Goal: Task Accomplishment & Management: Manage account settings

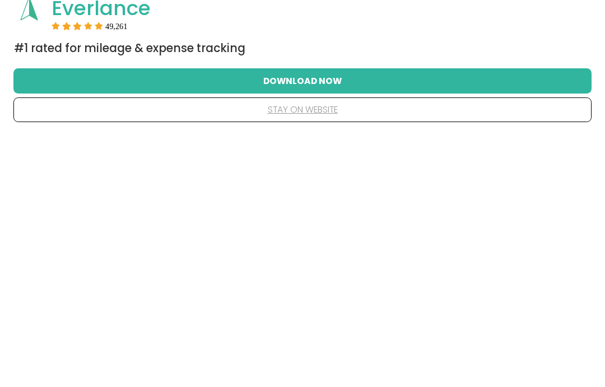
scroll to position [120, 0]
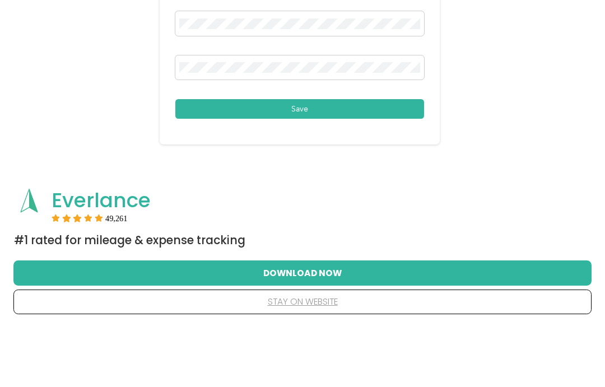
click at [337, 159] on button "Save" at bounding box center [299, 169] width 249 height 20
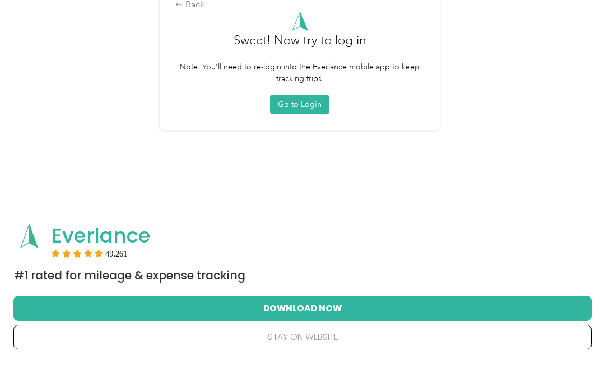
click at [312, 119] on button "Go to Login" at bounding box center [299, 129] width 59 height 20
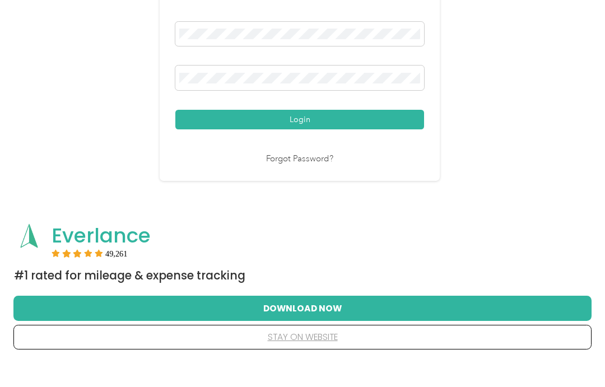
click at [245, 46] on div at bounding box center [299, 60] width 249 height 29
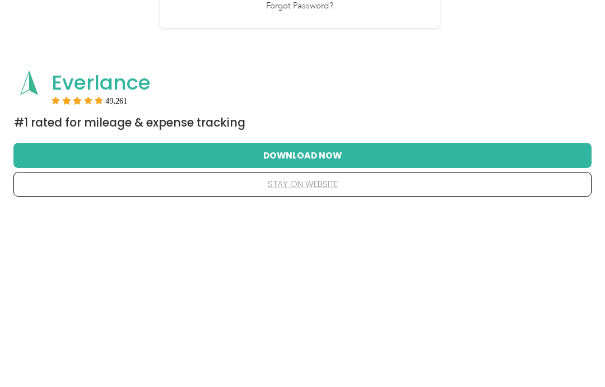
scroll to position [112, 0]
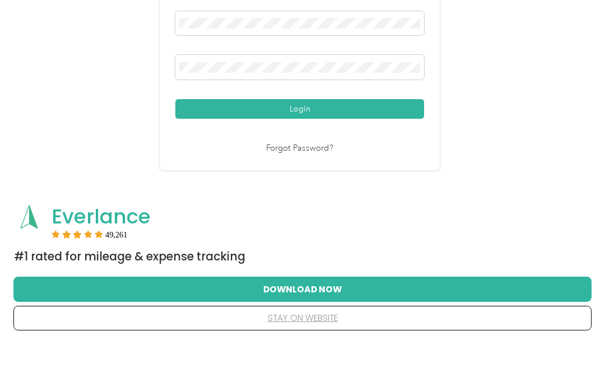
click at [310, 143] on button "Login" at bounding box center [299, 153] width 249 height 20
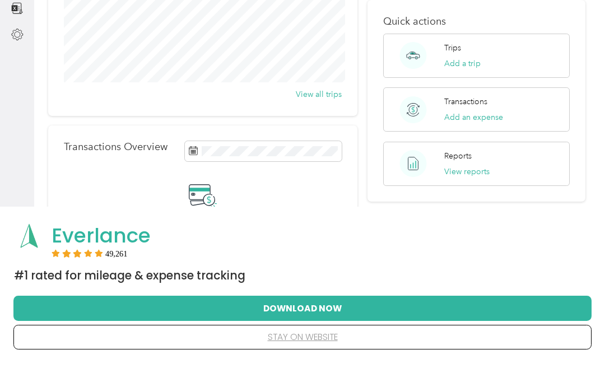
scroll to position [140, 0]
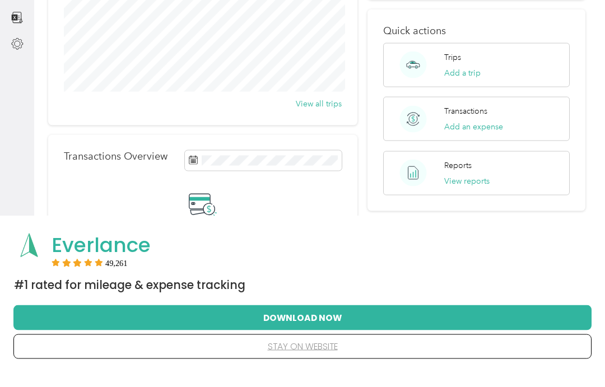
click at [476, 120] on p "Transactions" at bounding box center [465, 126] width 43 height 12
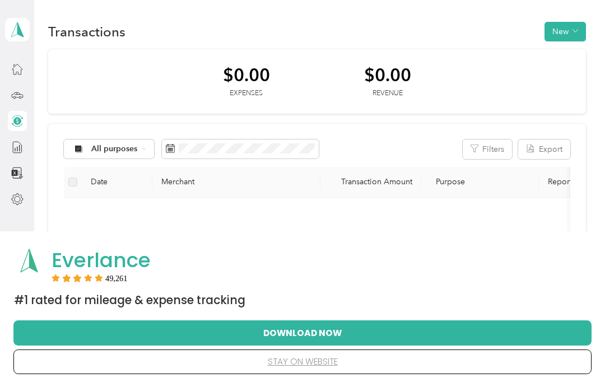
click at [17, 148] on line at bounding box center [17, 149] width 0 height 4
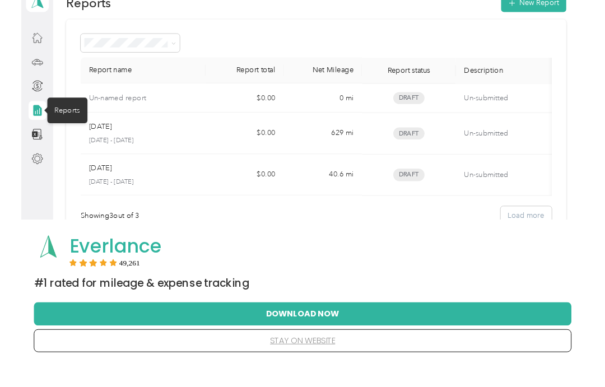
scroll to position [8, 0]
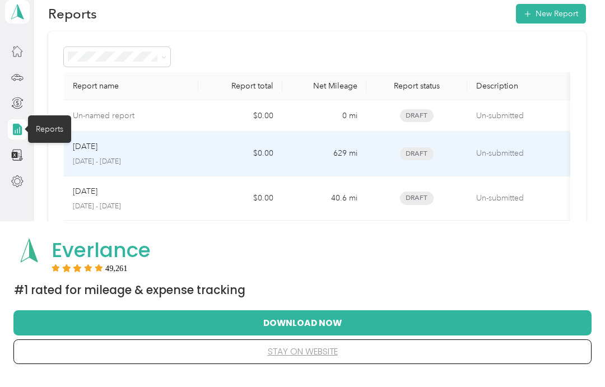
click at [516, 157] on p "Un-submitted" at bounding box center [523, 163] width 94 height 12
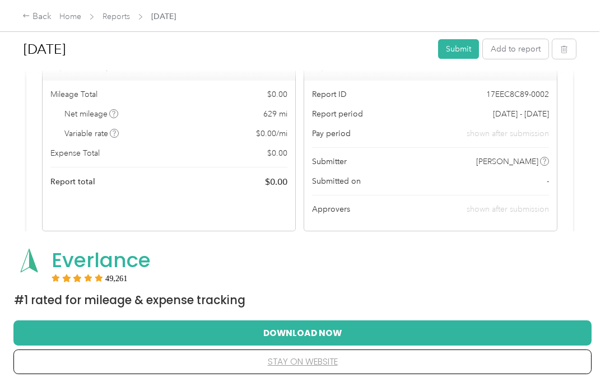
scroll to position [91, 0]
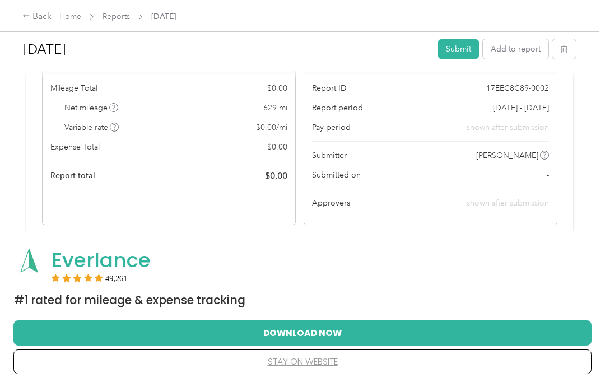
click at [462, 45] on button "Submit" at bounding box center [458, 49] width 41 height 20
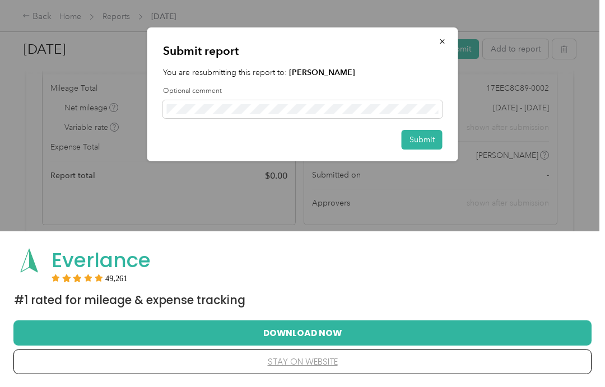
click at [442, 49] on button "button" at bounding box center [443, 41] width 24 height 20
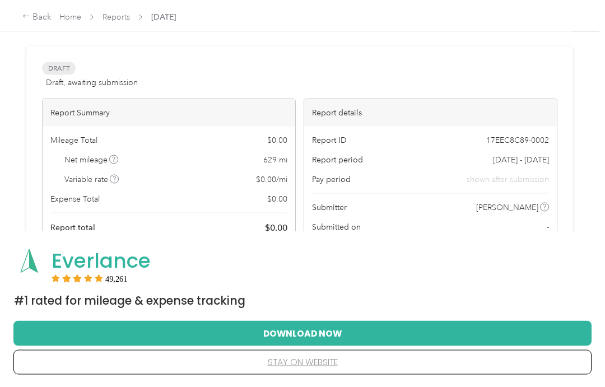
scroll to position [0, 0]
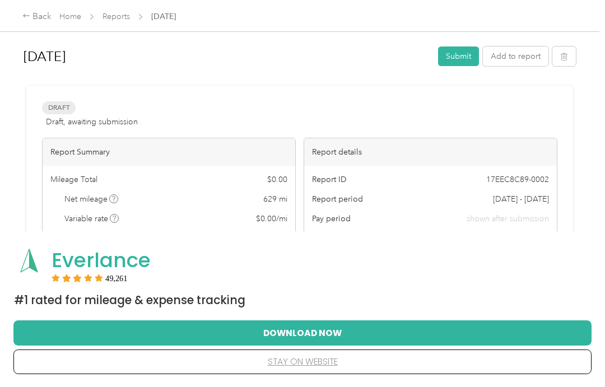
click at [470, 46] on button "Submit" at bounding box center [458, 56] width 41 height 20
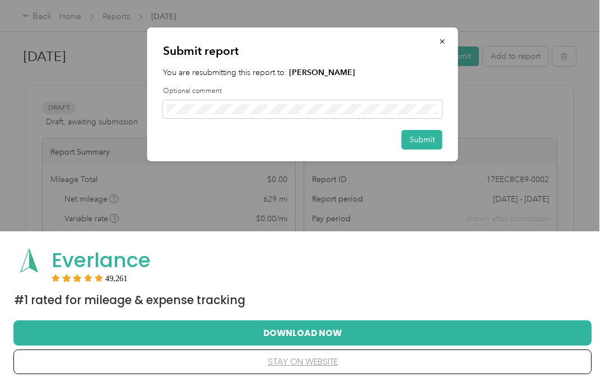
click at [433, 137] on button "Submit" at bounding box center [421, 140] width 41 height 20
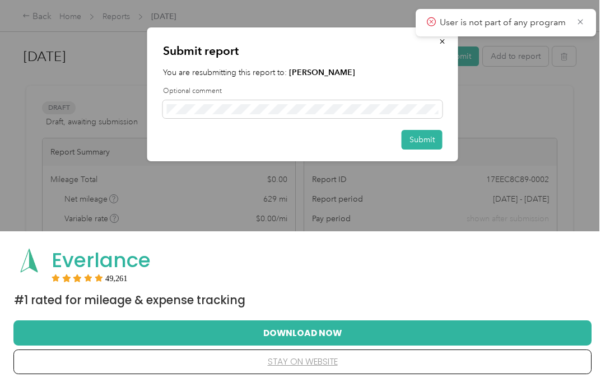
click at [429, 17] on icon at bounding box center [431, 22] width 9 height 10
click at [437, 15] on div "User is not part of any program" at bounding box center [505, 22] width 180 height 27
click at [578, 25] on icon at bounding box center [580, 22] width 9 height 10
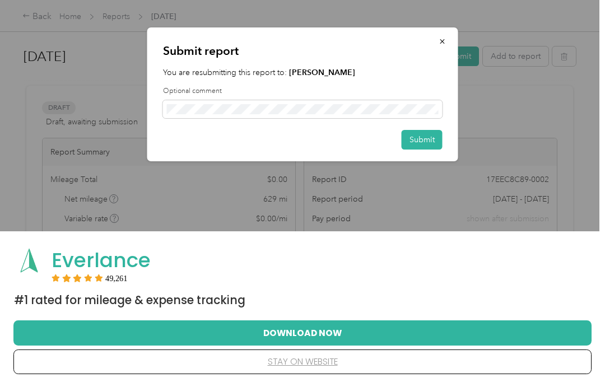
click at [428, 141] on button "Submit" at bounding box center [421, 140] width 41 height 20
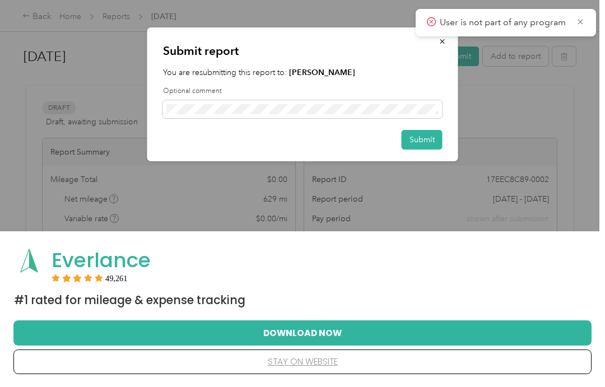
click at [339, 72] on strong "Adrienne Chapin" at bounding box center [322, 73] width 66 height 10
click at [425, 144] on button "Submit" at bounding box center [421, 140] width 41 height 20
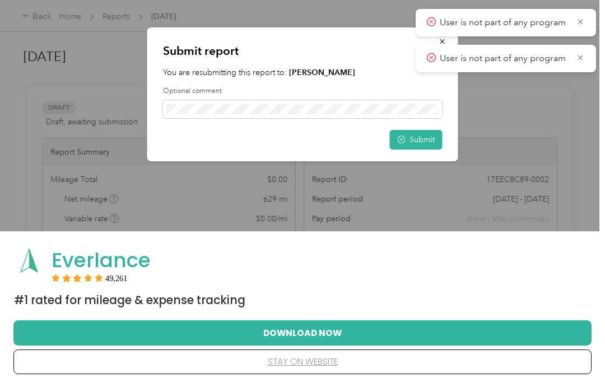
click at [430, 29] on span "User is not part of any program" at bounding box center [497, 23] width 141 height 14
click at [436, 24] on circle at bounding box center [431, 21] width 8 height 8
click at [436, 56] on circle at bounding box center [431, 57] width 8 height 8
click at [436, 19] on icon at bounding box center [431, 22] width 9 height 10
click at [443, 38] on icon "button" at bounding box center [442, 42] width 8 height 8
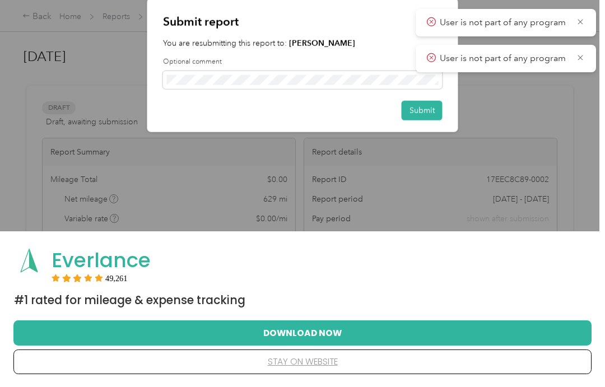
click at [443, 38] on div "Submit report You are resubmitting this report to: Adrienne Chapin Optional com…" at bounding box center [302, 65] width 311 height 134
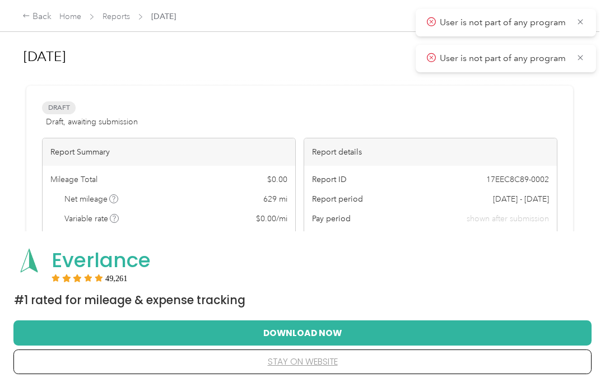
click at [434, 13] on div "User is not part of any program" at bounding box center [505, 22] width 180 height 27
click at [583, 18] on icon at bounding box center [580, 22] width 9 height 10
click at [579, 18] on icon at bounding box center [580, 22] width 9 height 10
click at [28, 23] on div "Back" at bounding box center [36, 16] width 29 height 13
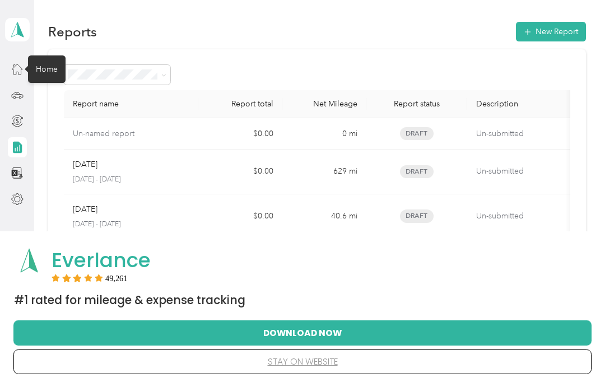
click at [35, 76] on div "Home" at bounding box center [47, 68] width 38 height 27
click at [21, 27] on icon at bounding box center [17, 30] width 17 height 16
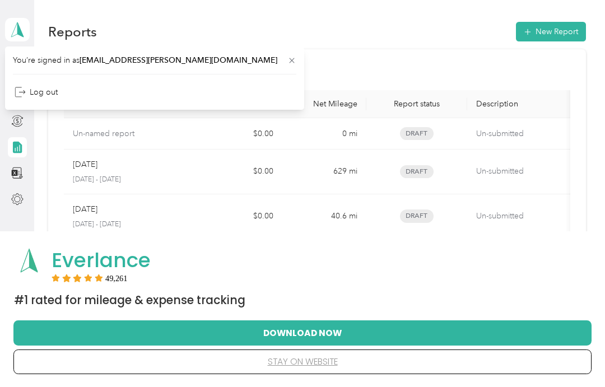
click at [40, 140] on div "Reports New Report Report name Report total Net Mileage Report status Descripti…" at bounding box center [316, 173] width 565 height 347
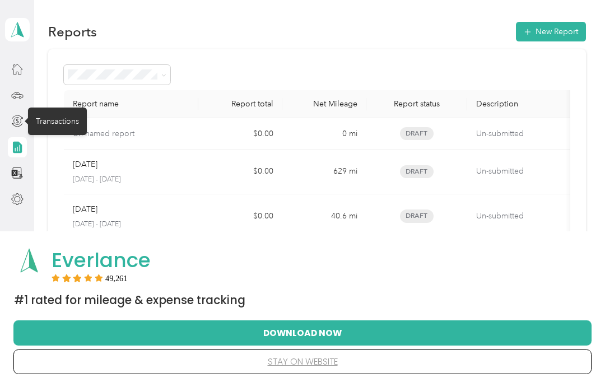
click at [39, 124] on div "Transactions" at bounding box center [57, 121] width 59 height 27
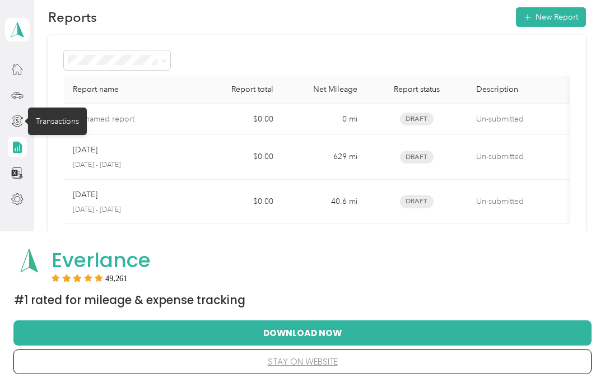
scroll to position [15, 0]
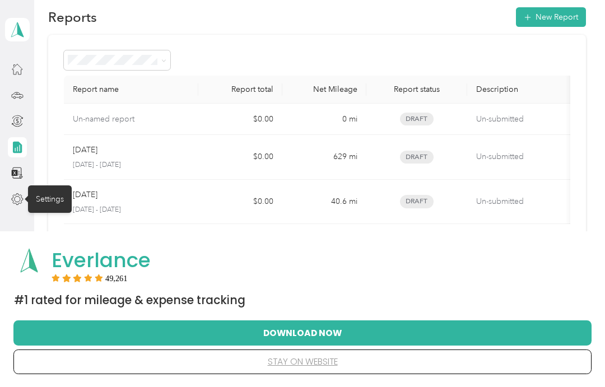
click at [12, 197] on icon at bounding box center [17, 199] width 12 height 12
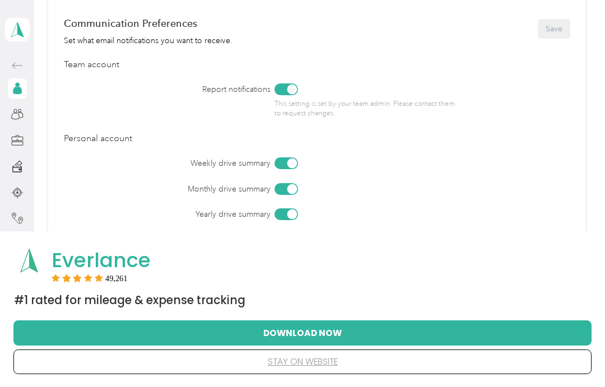
click at [8, 172] on div at bounding box center [17, 166] width 19 height 20
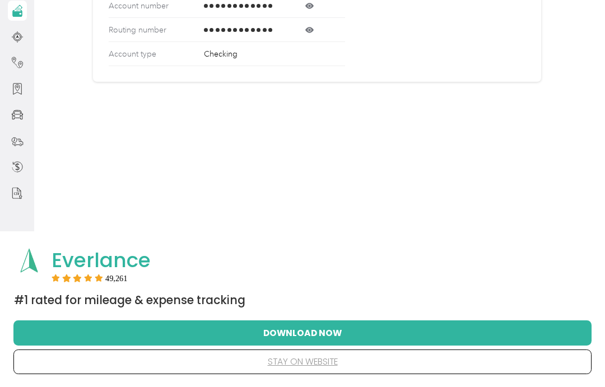
scroll to position [156, 0]
click at [323, 367] on button "stay on website" at bounding box center [302, 362] width 542 height 24
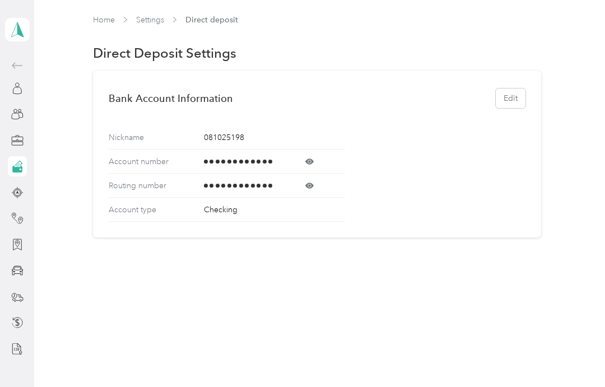
scroll to position [0, 0]
click at [42, 91] on div "Profile" at bounding box center [47, 87] width 38 height 27
click at [48, 86] on div "Profile" at bounding box center [47, 87] width 38 height 27
click at [39, 138] on div "Purposes" at bounding box center [52, 140] width 48 height 27
click at [8, 251] on div at bounding box center [17, 245] width 19 height 20
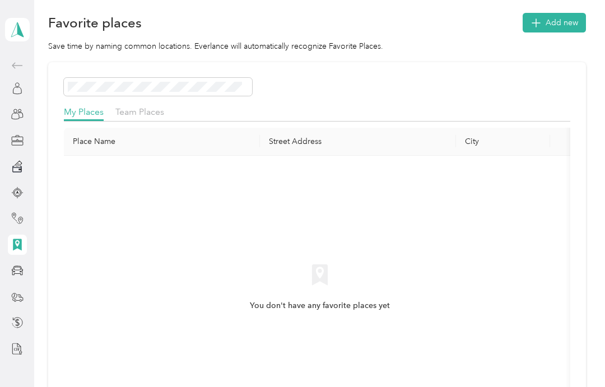
scroll to position [31, 0]
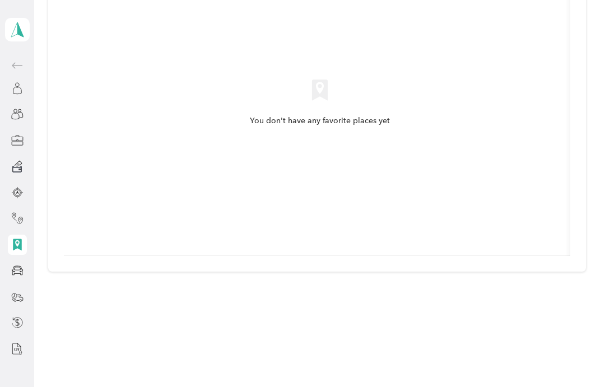
click at [8, 120] on div at bounding box center [17, 114] width 19 height 20
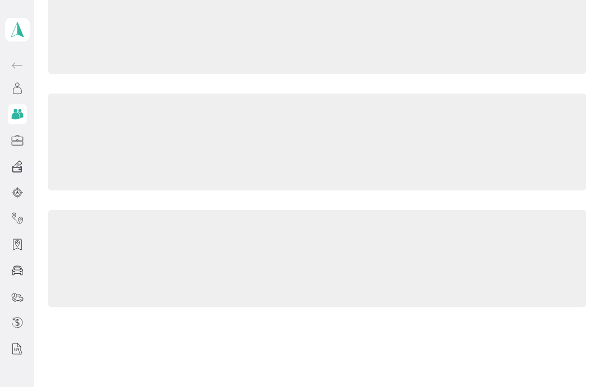
scroll to position [134, 0]
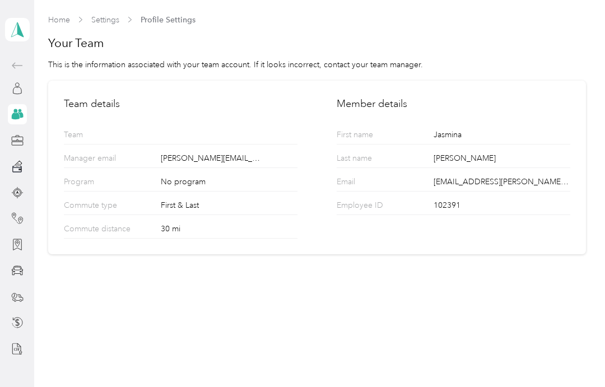
click at [55, 81] on div "Team details Team Manager email jessica.devlin@optioncare.com Program No progra…" at bounding box center [317, 168] width 538 height 174
click at [20, 292] on icon at bounding box center [17, 297] width 12 height 12
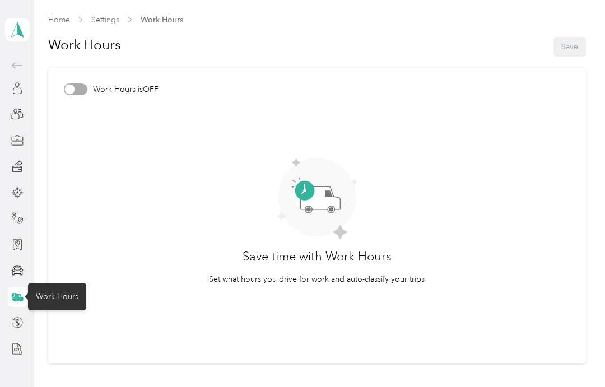
click at [55, 24] on link "Home" at bounding box center [59, 20] width 22 height 10
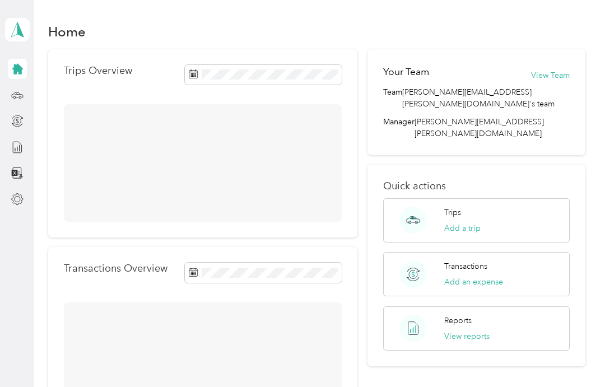
click at [69, 26] on h1 "Home" at bounding box center [67, 32] width 38 height 12
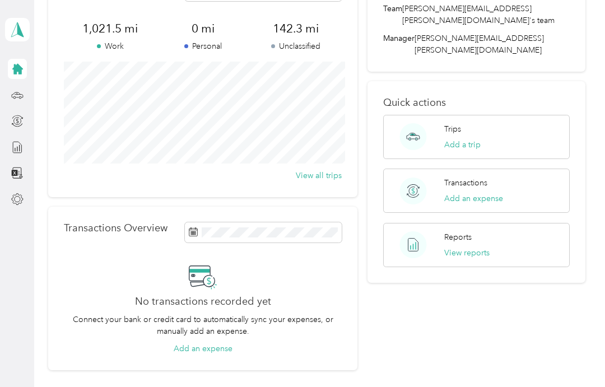
scroll to position [82, 0]
click at [319, 181] on button "View all trips" at bounding box center [319, 177] width 46 height 12
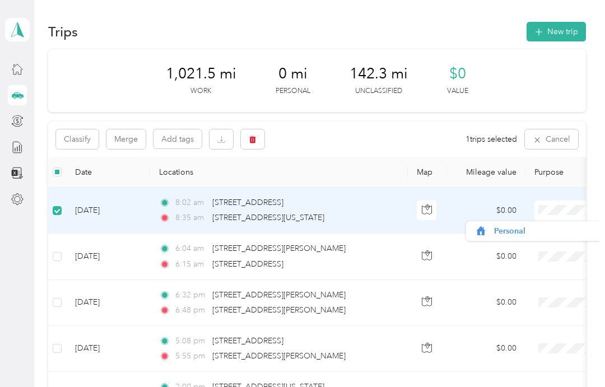
click at [512, 200] on td "$0.00" at bounding box center [486, 211] width 78 height 46
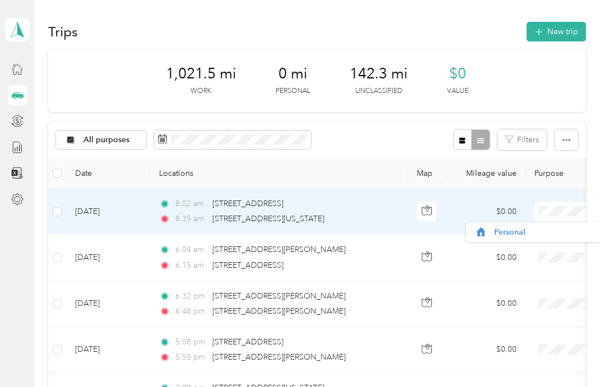
click at [476, 206] on td "$0.00" at bounding box center [486, 212] width 78 height 46
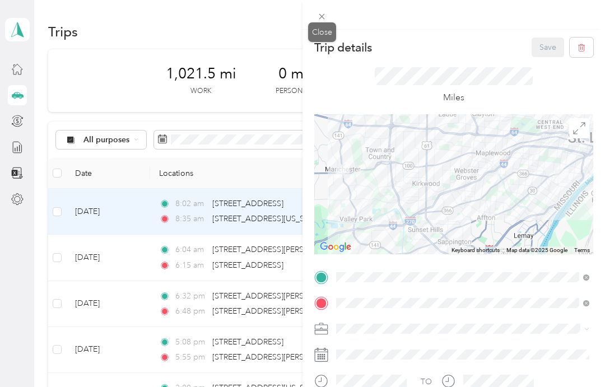
click at [325, 15] on icon at bounding box center [322, 17] width 10 height 10
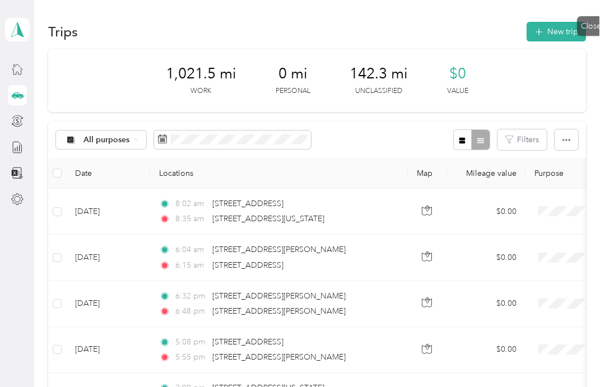
click at [317, 29] on div "Trips New trip" at bounding box center [317, 32] width 538 height 24
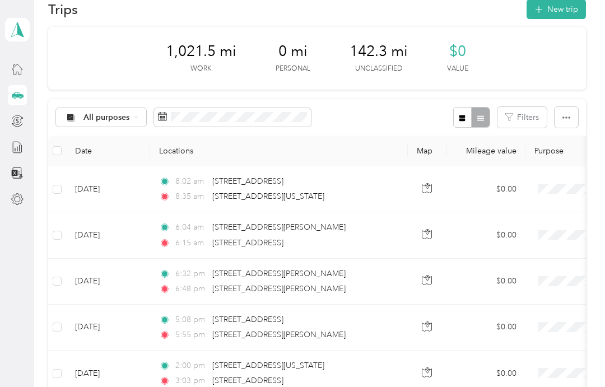
scroll to position [23, 0]
click at [466, 114] on icon "button" at bounding box center [462, 118] width 8 height 8
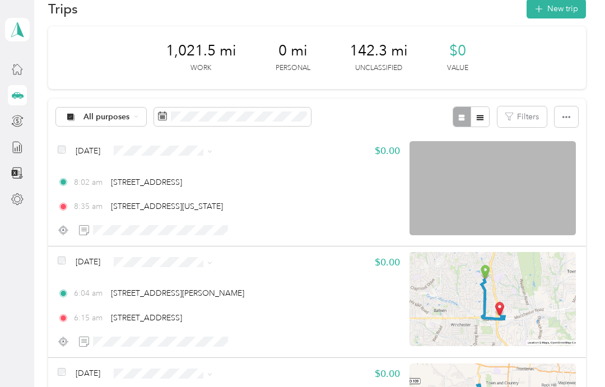
click at [485, 121] on button "button" at bounding box center [479, 116] width 19 height 21
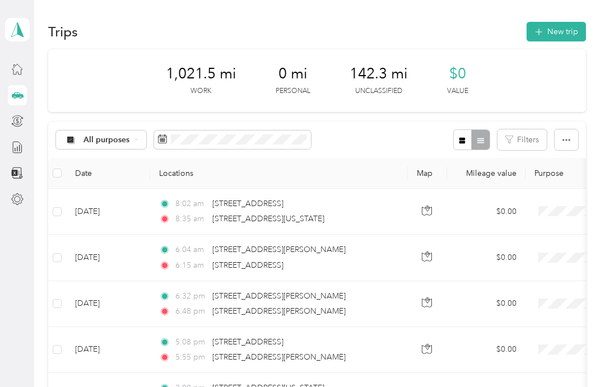
click at [539, 143] on button "Filters" at bounding box center [521, 139] width 49 height 21
click at [545, 97] on div "1,021.5 mi Work 0 mi Personal 142.3 mi Unclassified $0 Value" at bounding box center [317, 80] width 538 height 63
click at [441, 141] on div "All purposes Filters" at bounding box center [317, 140] width 538 height 36
click at [15, 72] on icon at bounding box center [17, 69] width 12 height 12
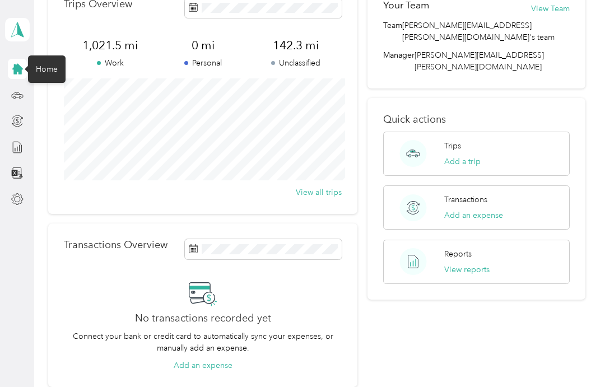
scroll to position [67, 0]
click at [466, 247] on p "Reports" at bounding box center [457, 253] width 27 height 12
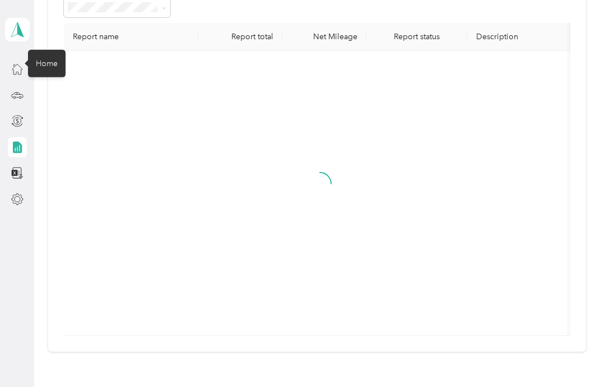
scroll to position [15, 0]
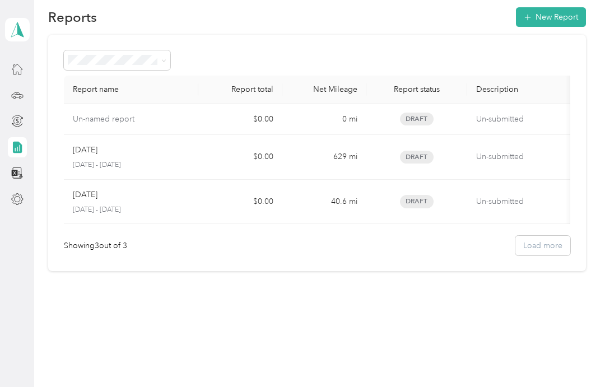
click at [513, 119] on p "Un-submitted" at bounding box center [523, 119] width 94 height 12
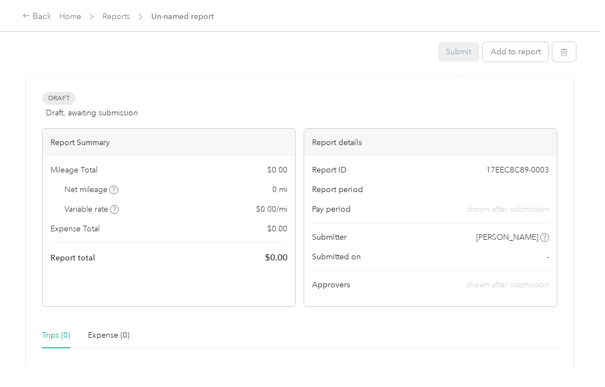
click at [469, 57] on div "Submit Add to report" at bounding box center [507, 52] width 138 height 20
click at [119, 17] on link "Reports" at bounding box center [115, 17] width 27 height 10
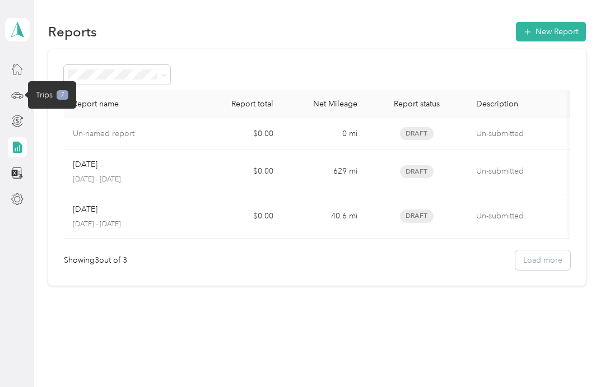
click at [44, 96] on span "Trips" at bounding box center [44, 95] width 17 height 12
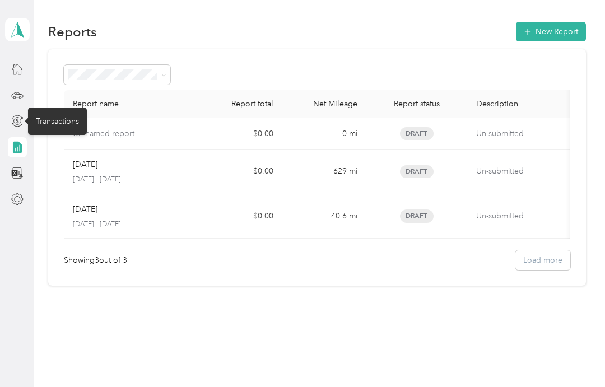
click at [18, 123] on icon at bounding box center [17, 121] width 12 height 12
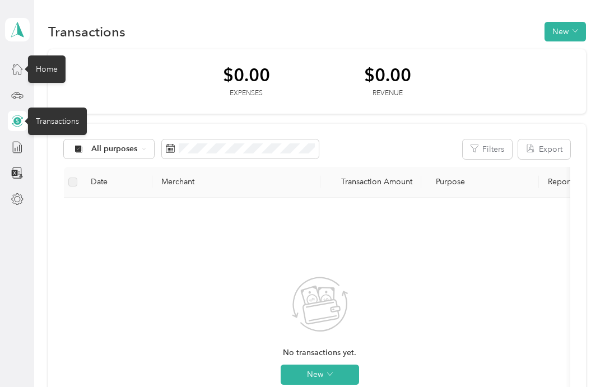
click at [52, 67] on div "Home" at bounding box center [47, 68] width 38 height 27
click at [23, 67] on icon at bounding box center [17, 69] width 12 height 12
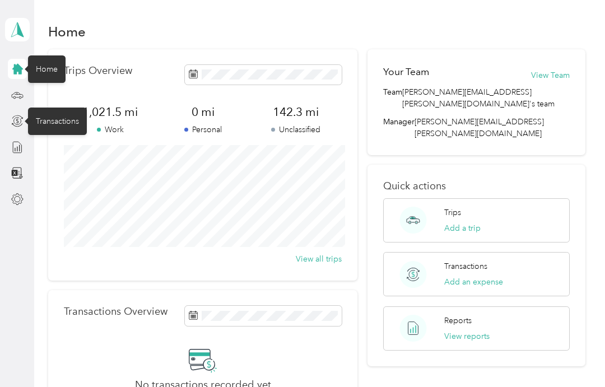
click at [8, 49] on div "Jasmina Jakupovic Personal dashboard" at bounding box center [17, 29] width 25 height 39
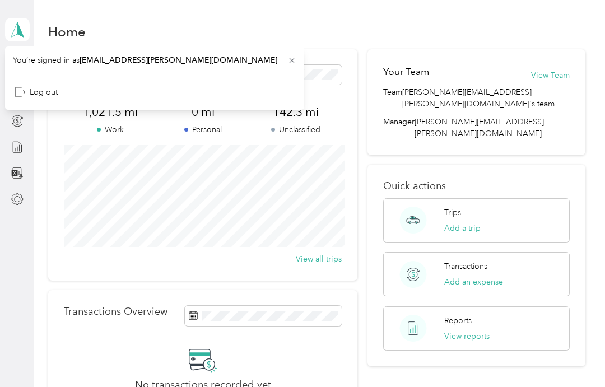
click at [291, 27] on div "Home" at bounding box center [317, 32] width 538 height 24
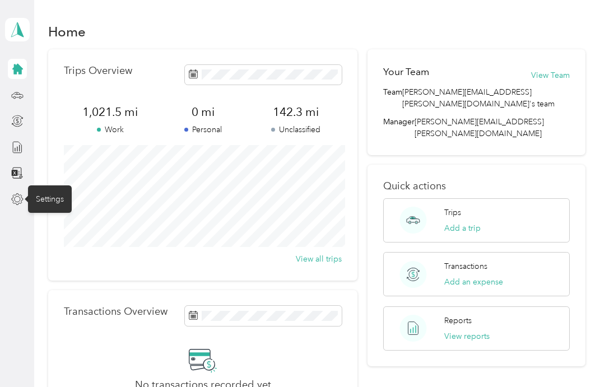
click at [30, 212] on div "Settings" at bounding box center [50, 198] width 44 height 27
click at [22, 30] on icon at bounding box center [17, 30] width 17 height 16
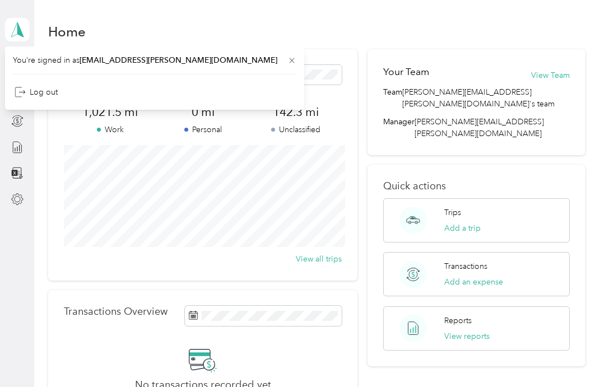
click at [174, 15] on div "Home Trips Overview 1,021.5 mi Work 0 mi Personal 142.3 mi Unclassified View al…" at bounding box center [316, 257] width 565 height 515
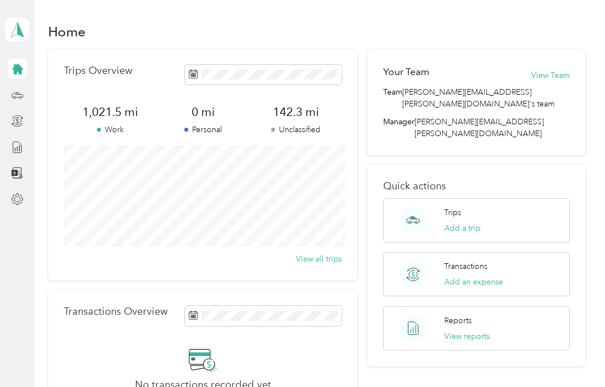
click at [573, 38] on div "Home" at bounding box center [317, 32] width 538 height 24
click at [14, 73] on icon at bounding box center [17, 69] width 11 height 11
click at [194, 66] on span at bounding box center [263, 75] width 157 height 20
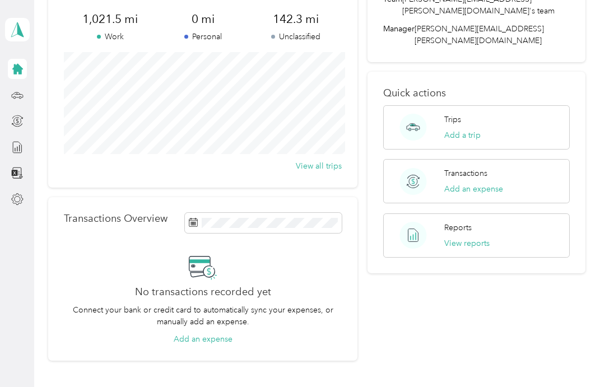
scroll to position [95, 0]
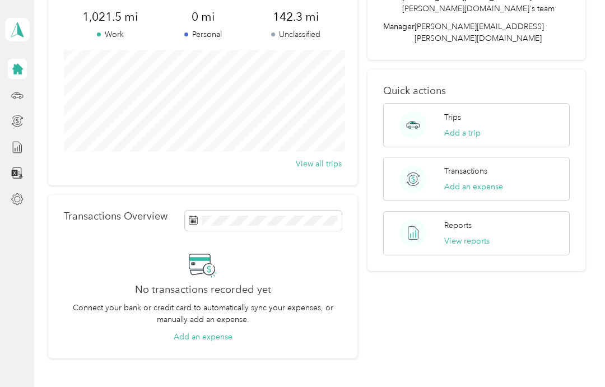
click at [525, 167] on div "Transactions Add an expense" at bounding box center [476, 179] width 187 height 44
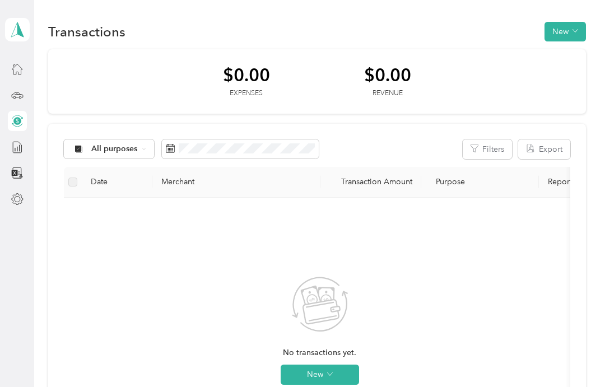
click at [581, 36] on button "New" at bounding box center [564, 32] width 41 height 20
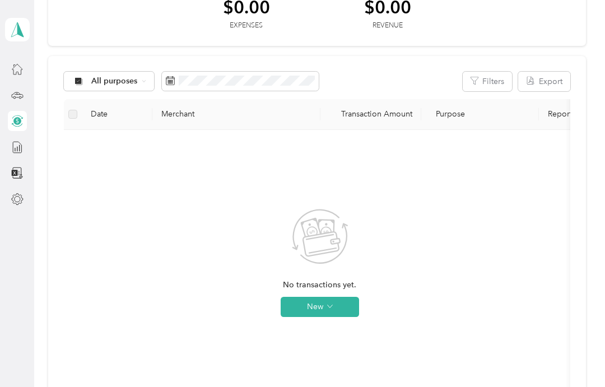
scroll to position [71, 0]
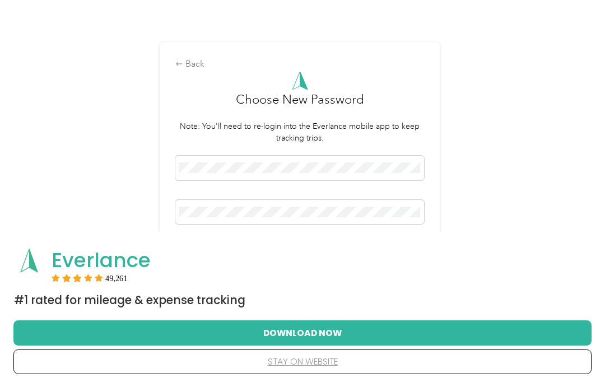
click at [333, 333] on button "Download Now" at bounding box center [302, 333] width 542 height 24
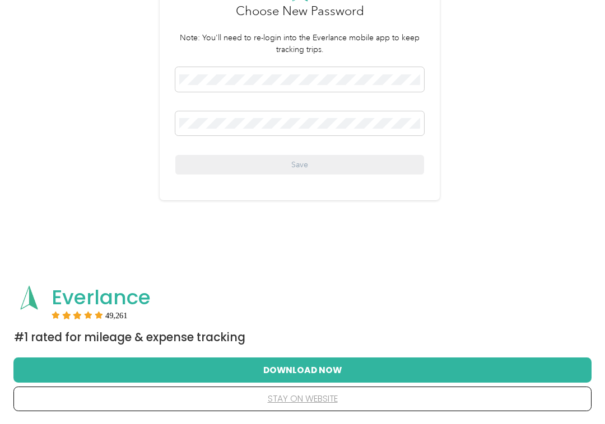
scroll to position [105, 0]
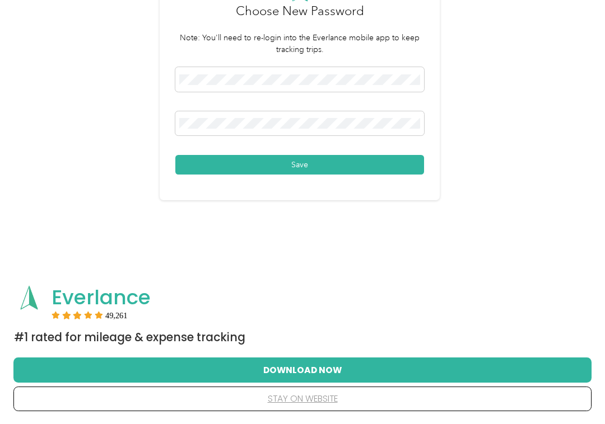
click at [309, 162] on button "Save" at bounding box center [299, 165] width 249 height 20
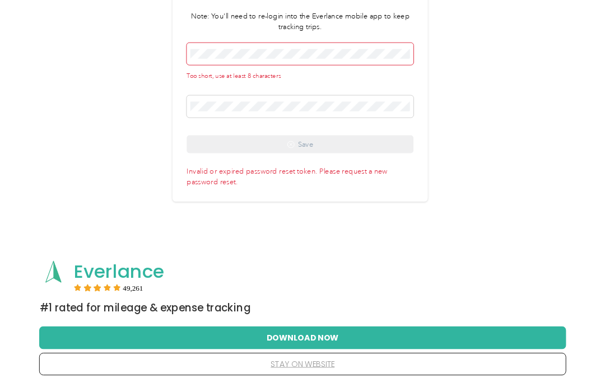
scroll to position [0, 0]
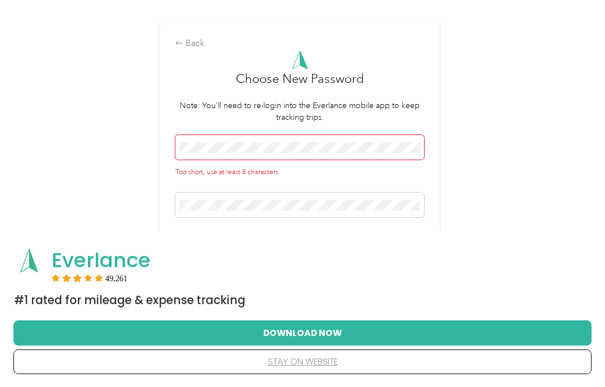
click at [321, 81] on h3 "Choose New Password" at bounding box center [300, 84] width 128 height 30
click at [315, 366] on button "stay on website" at bounding box center [302, 362] width 542 height 24
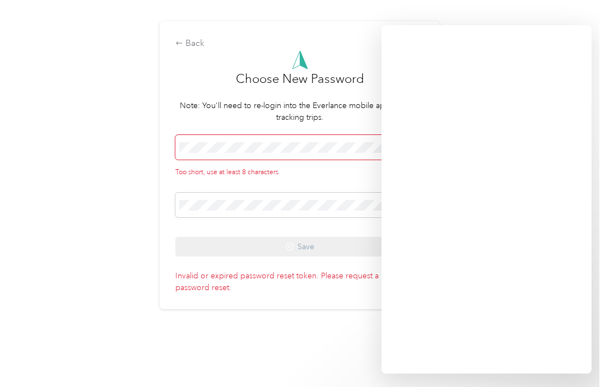
click at [598, 105] on div "Back Choose New Password Note: You'll need to re-login into the Everlance mobil…" at bounding box center [299, 170] width 599 height 340
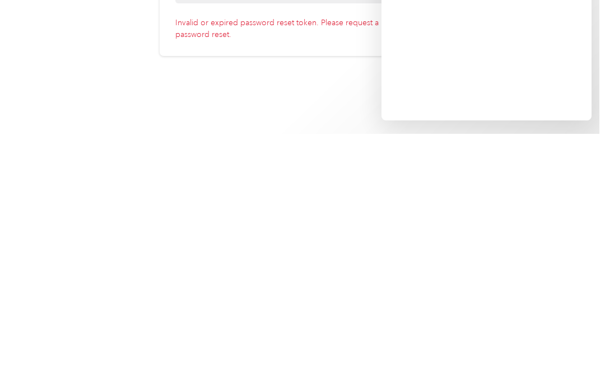
click at [380, 64] on div "Back Choose New Password Note: You'll need to re-login into the Everlance mobil…" at bounding box center [299, 170] width 599 height 340
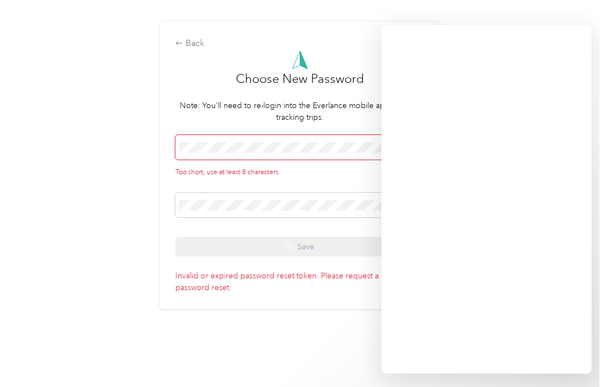
click at [349, 322] on div "Back Choose New Password Note: You'll need to re-login into the Everlance mobil…" at bounding box center [299, 170] width 599 height 340
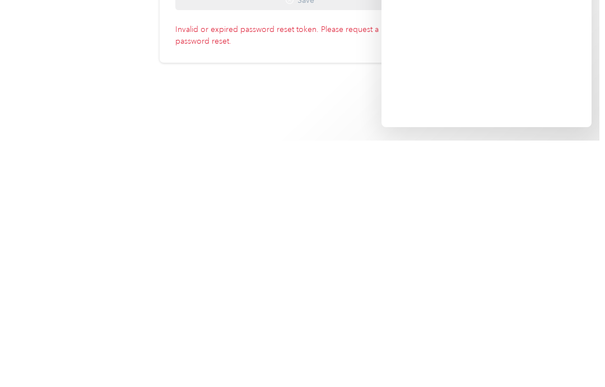
click at [344, 94] on div "Back Choose New Password Note: You'll need to re-login into the Everlance mobil…" at bounding box center [299, 170] width 599 height 340
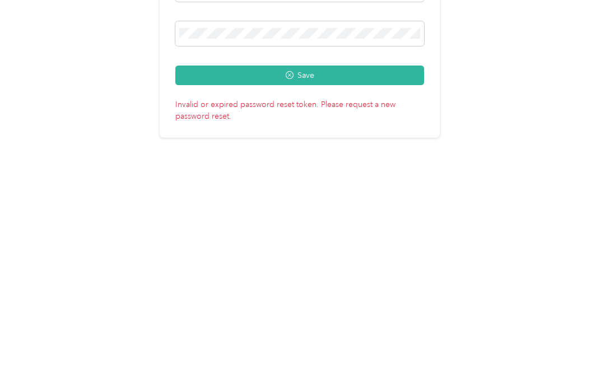
click at [315, 230] on button "Save" at bounding box center [299, 240] width 249 height 20
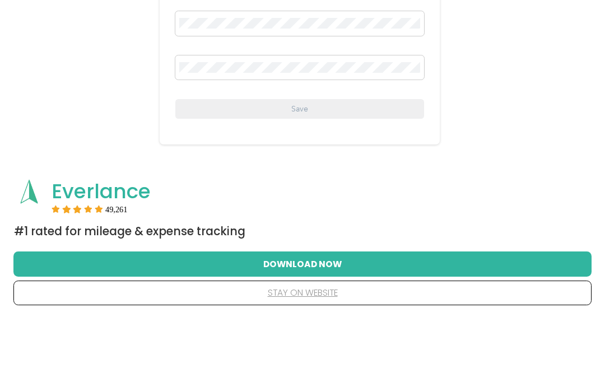
scroll to position [85, 0]
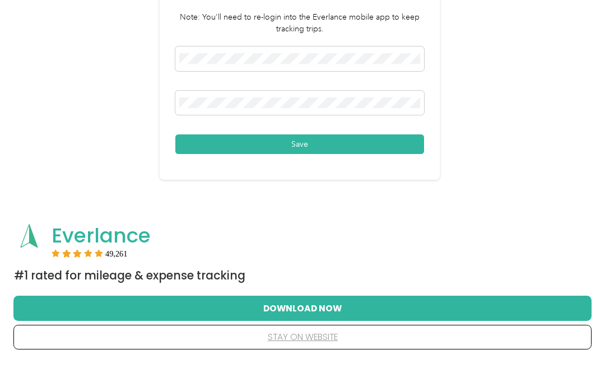
click at [321, 159] on button "Save" at bounding box center [299, 169] width 249 height 20
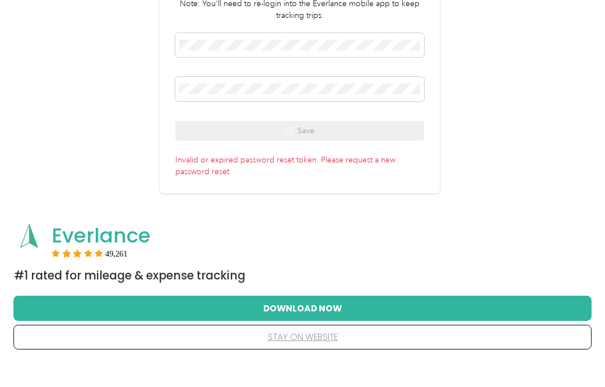
click at [255, 101] on span at bounding box center [299, 113] width 249 height 25
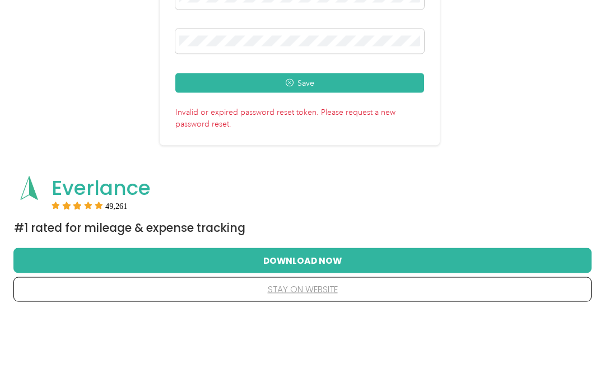
click at [326, 146] on button "Save" at bounding box center [299, 156] width 249 height 20
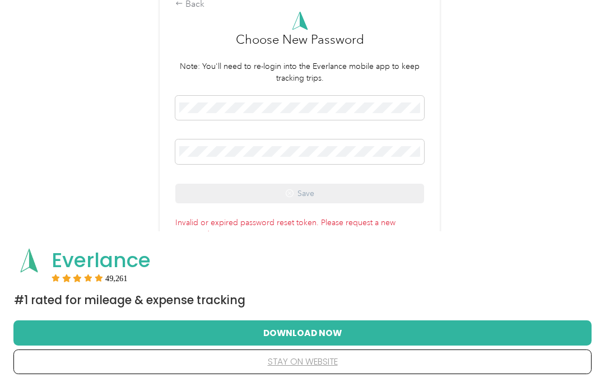
scroll to position [0, 0]
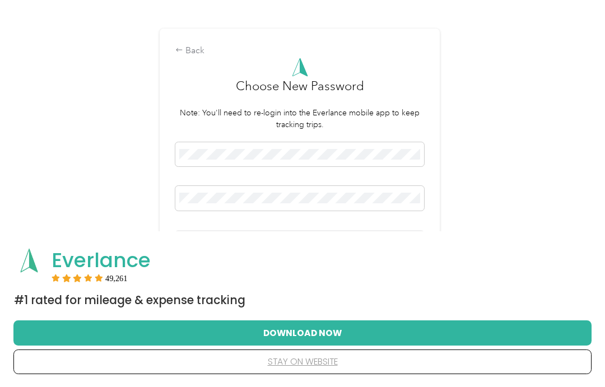
click at [340, 368] on button "stay on website" at bounding box center [302, 362] width 542 height 24
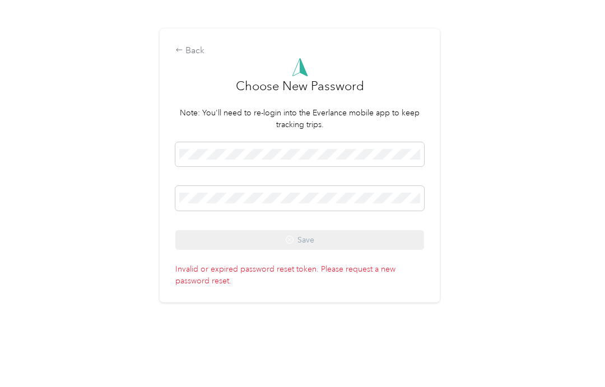
click at [373, 276] on p "Invalid or expired password reset token. Please request a new password reset." at bounding box center [299, 272] width 249 height 27
